Goal: Task Accomplishment & Management: Use online tool/utility

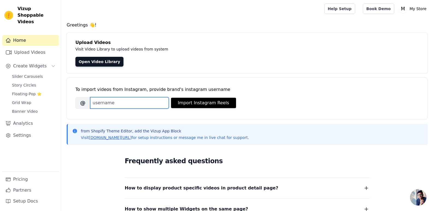
click at [104, 106] on input "Brand's Instagram Username" at bounding box center [129, 102] width 79 height 11
click at [43, 47] on link "Upload Videos" at bounding box center [30, 52] width 57 height 11
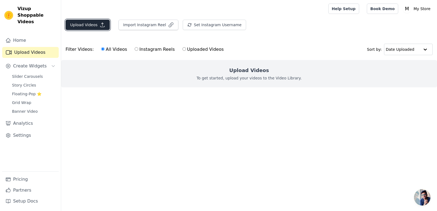
click at [94, 24] on button "Upload Videos" at bounding box center [88, 25] width 44 height 10
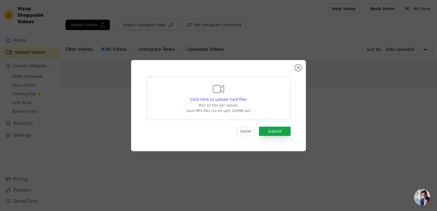
click at [252, 99] on div "Click here to upload mp4 files Max 10 files per upload. Each MP4 files can be u…" at bounding box center [219, 99] width 144 height 44
click at [247, 97] on input "Click here to upload mp4 files Max 10 files per upload. Each MP4 files can be u…" at bounding box center [247, 96] width 0 height 0
type input "C:\fakepath\lips tynora (2).mp4"
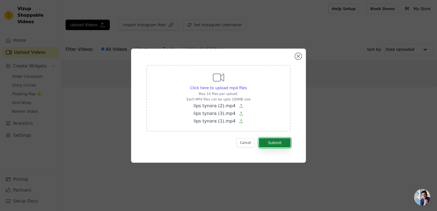
click at [280, 144] on button "Submit" at bounding box center [275, 142] width 32 height 9
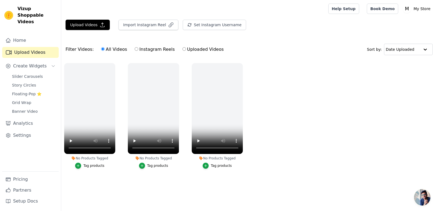
click at [344, 24] on div "Upload Videos Import Instagram Reel Set Instagram Username Import Latest IG Ree…" at bounding box center [249, 27] width 376 height 15
click at [90, 22] on button "Upload Videos" at bounding box center [88, 25] width 44 height 10
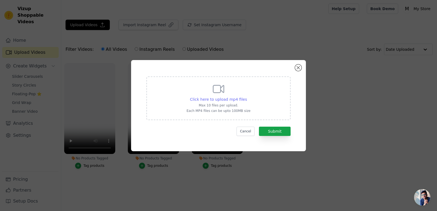
click at [232, 98] on span "Click here to upload mp4 files" at bounding box center [218, 99] width 57 height 4
click at [247, 97] on input "Click here to upload mp4 files Max 10 files per upload. Each MP4 files can be u…" at bounding box center [247, 96] width 0 height 0
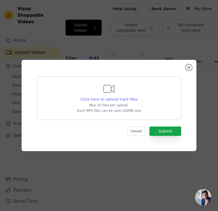
click at [111, 98] on span "Click here to upload mp4 files" at bounding box center [109, 99] width 57 height 4
click at [137, 96] on input "Click here to upload mp4 files Max 10 files per upload. Each MP4 files can be u…" at bounding box center [137, 96] width 0 height 0
